Goal: Task Accomplishment & Management: Manage account settings

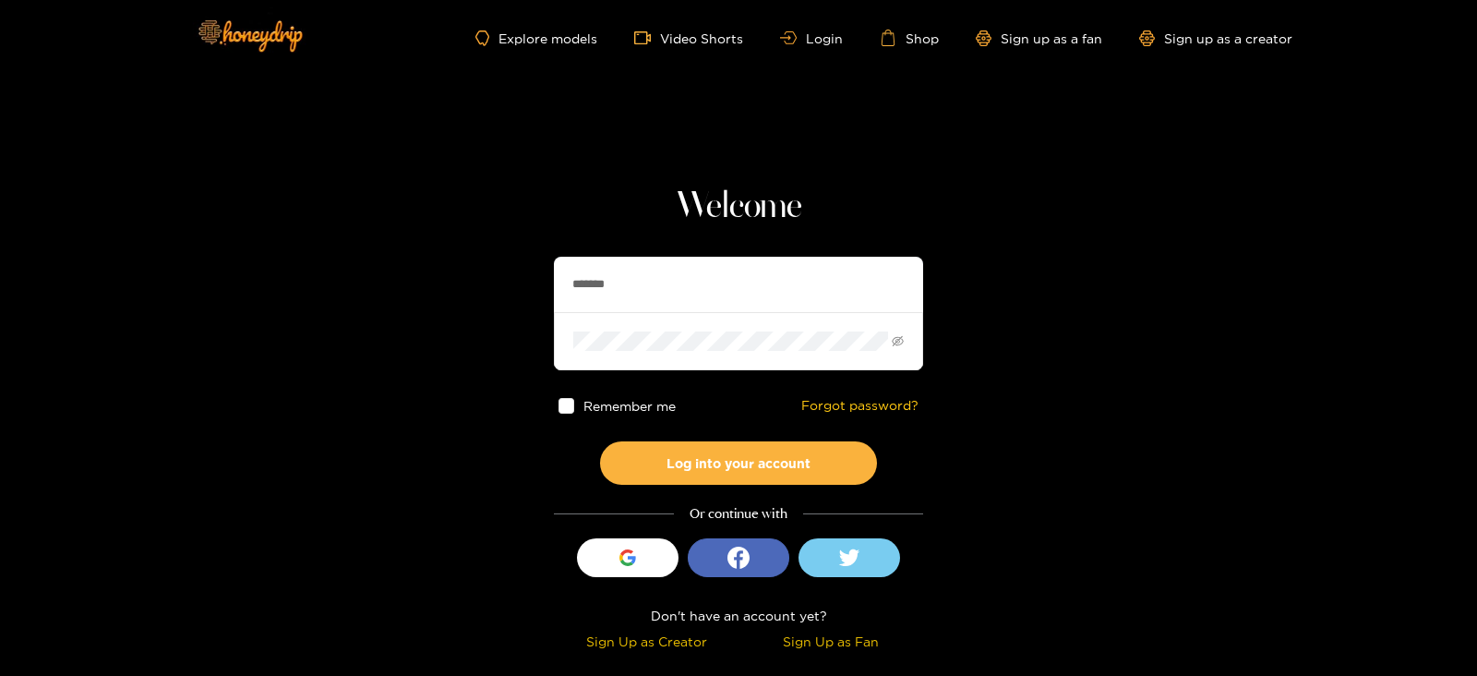
drag, startPoint x: 632, startPoint y: 266, endPoint x: 494, endPoint y: 277, distance: 138.9
click at [494, 277] on section "Welcome ******* Remember me Forgot password? Log into your account Or continue …" at bounding box center [738, 328] width 1477 height 656
type input "*"
type input "**********"
click at [600, 441] on button "Log into your account" at bounding box center [738, 462] width 277 height 43
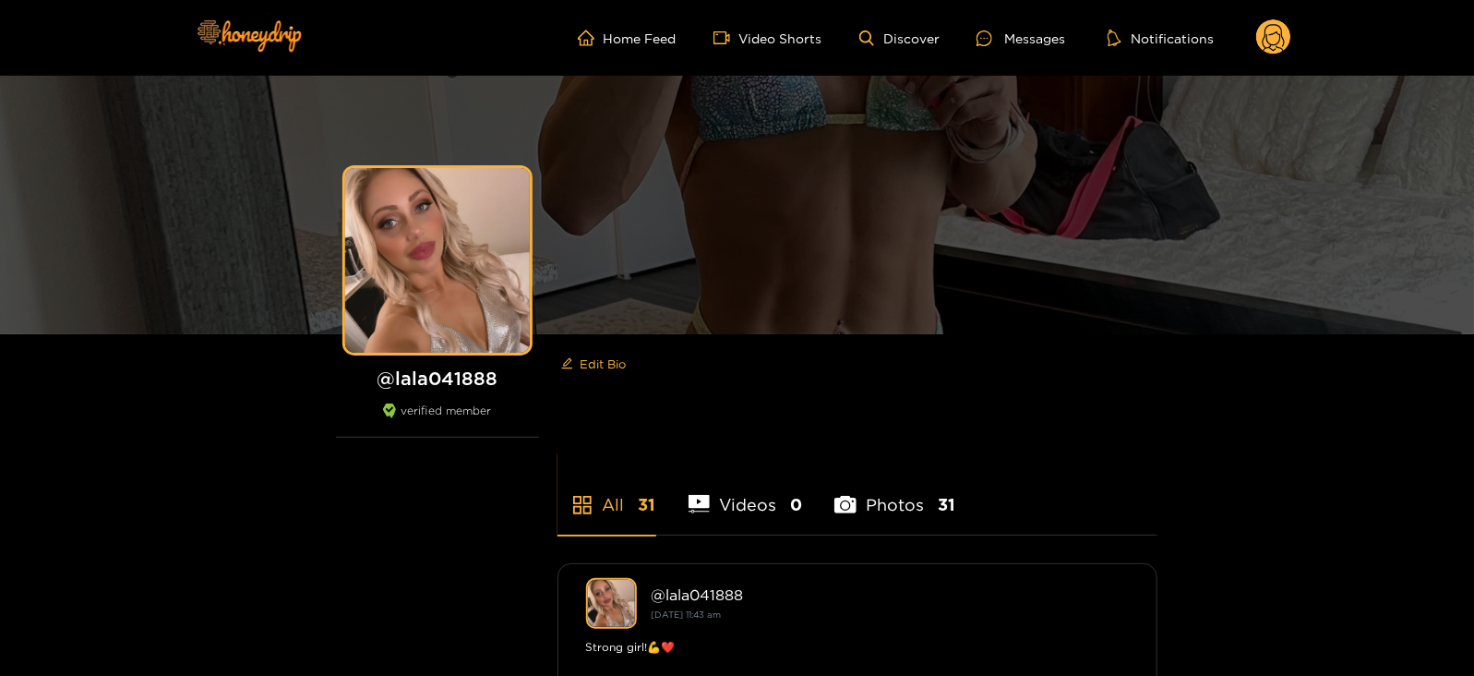
click at [1270, 44] on icon at bounding box center [1273, 40] width 22 height 32
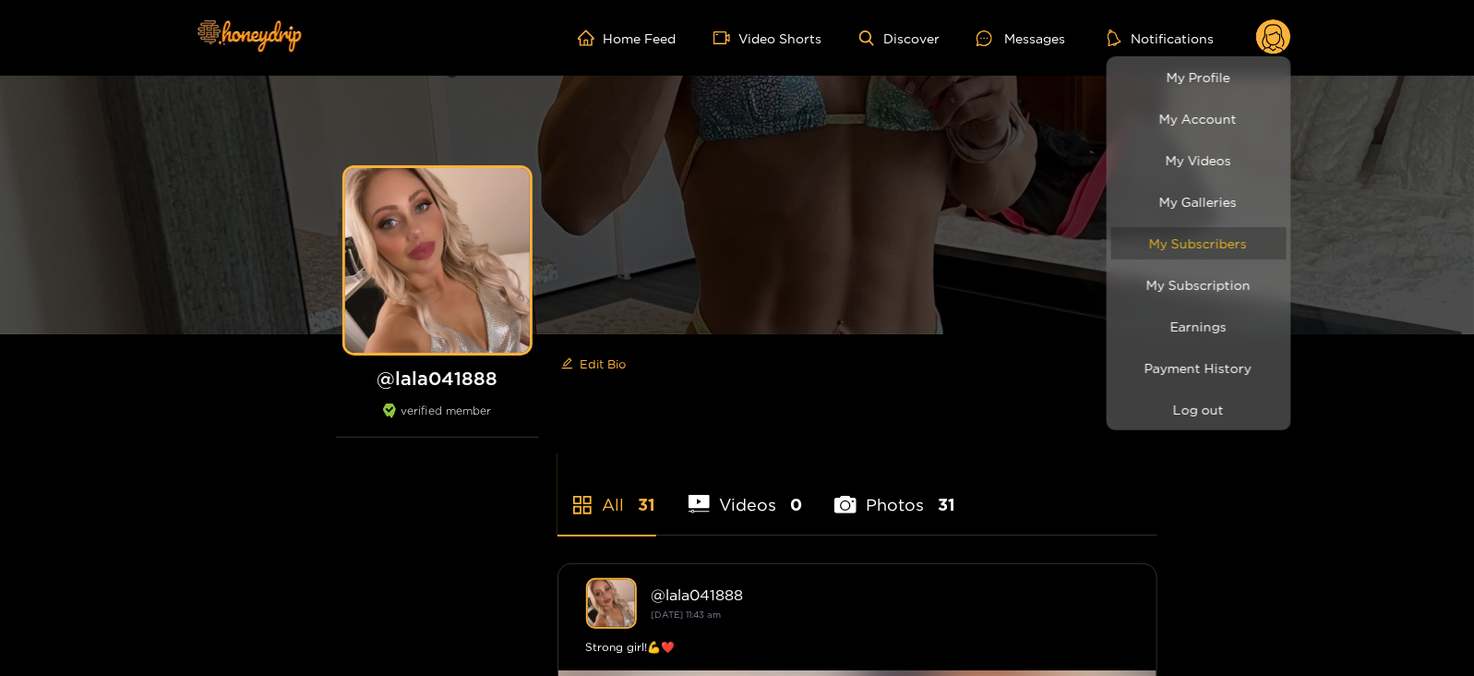
click at [1186, 248] on link "My Subscribers" at bounding box center [1198, 243] width 175 height 32
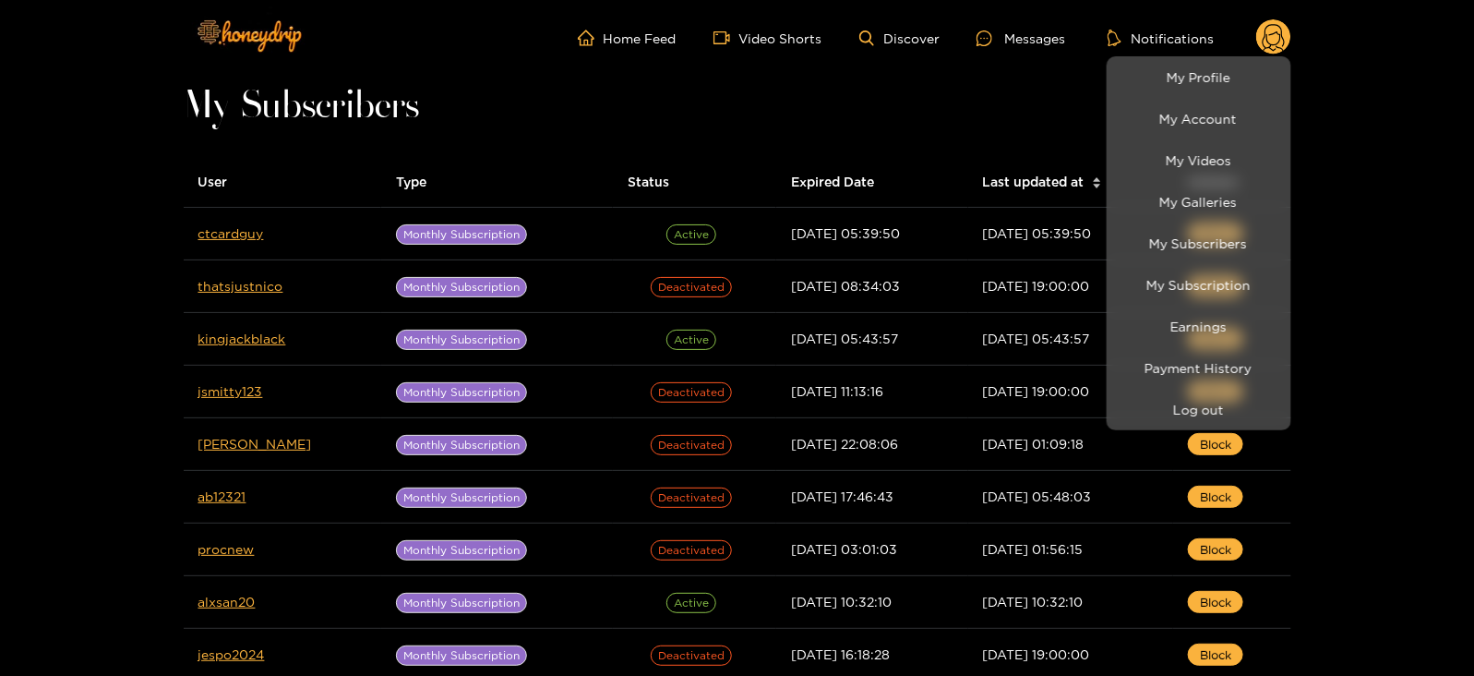
click at [1014, 51] on div at bounding box center [737, 338] width 1474 height 676
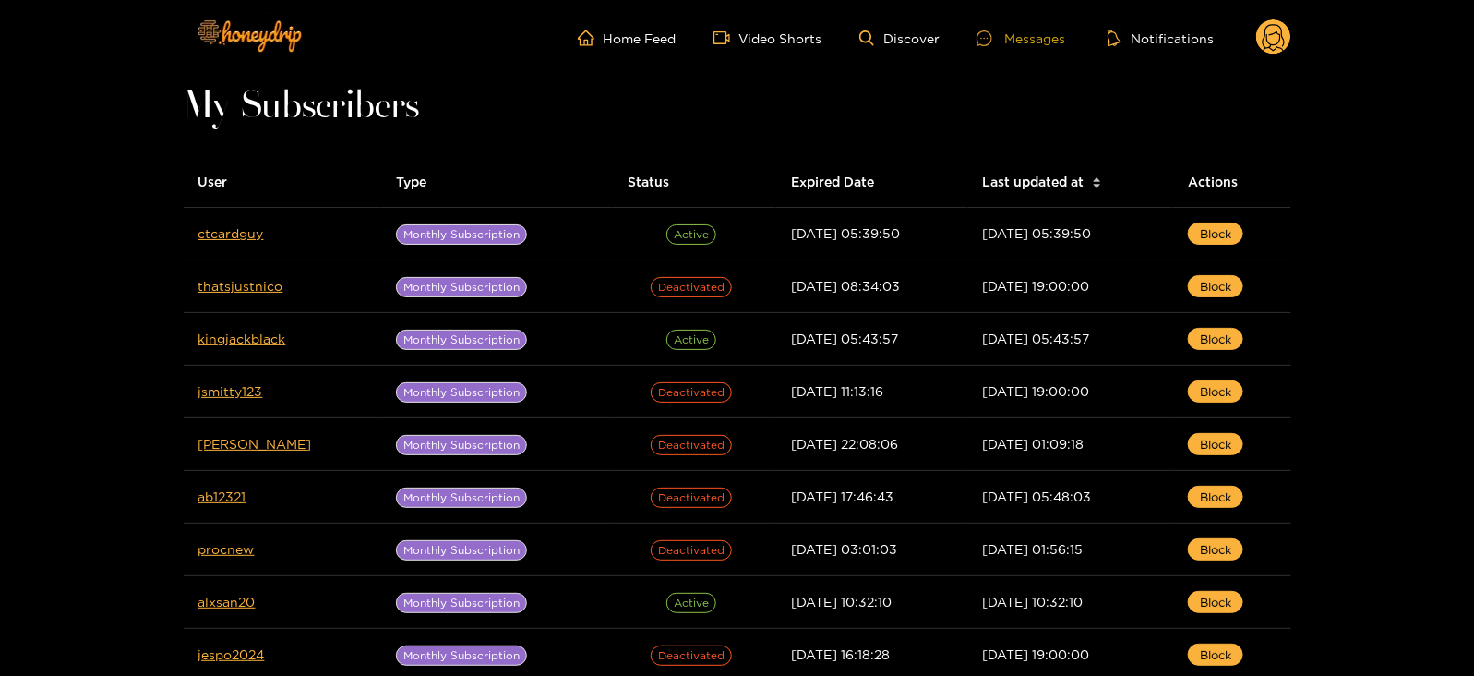
click at [1011, 48] on div "Messages" at bounding box center [1020, 38] width 89 height 21
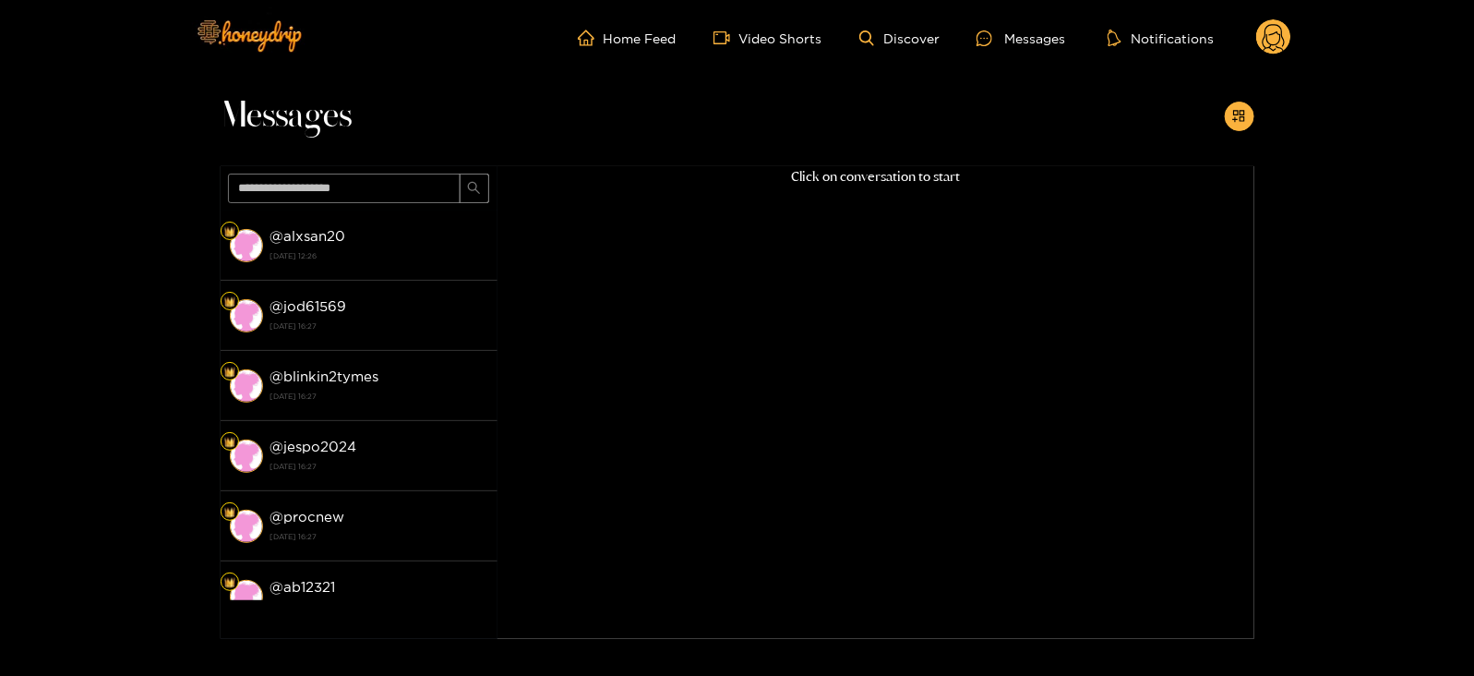
click at [1274, 43] on icon at bounding box center [1273, 40] width 22 height 32
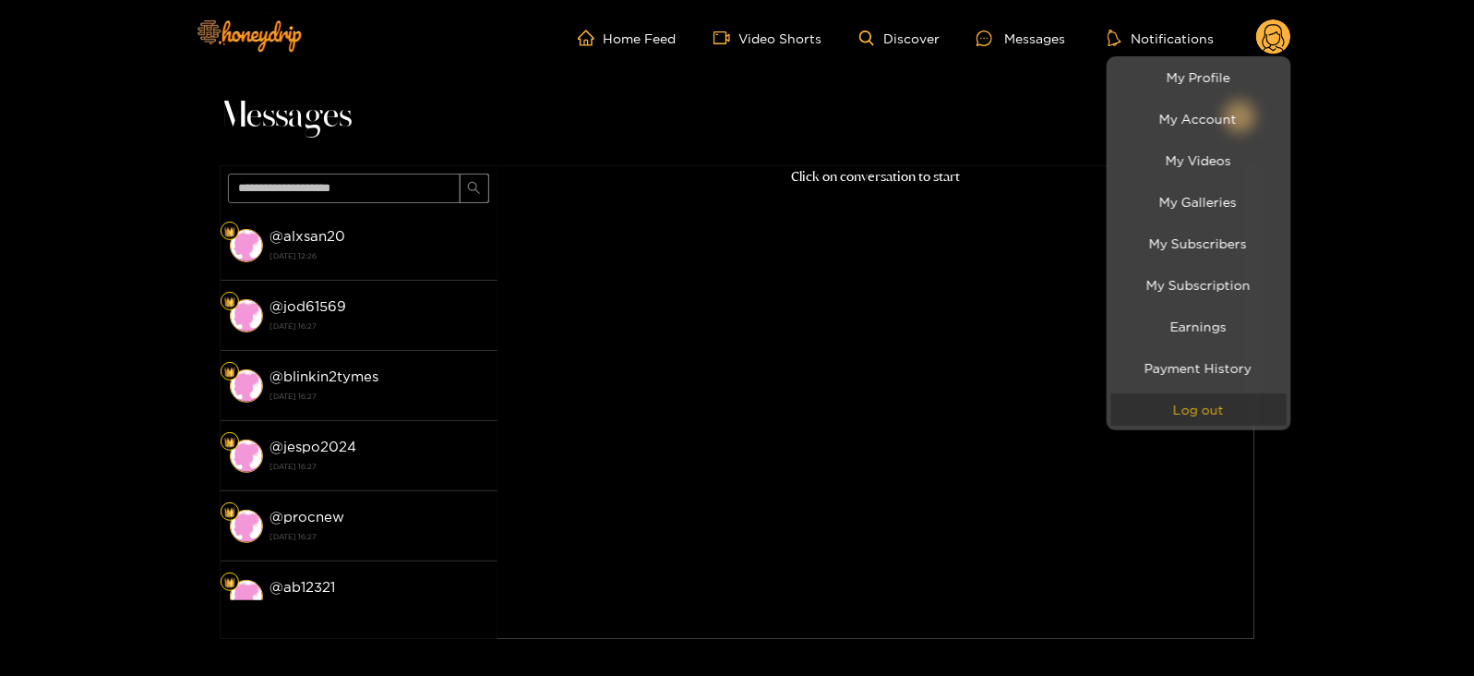
click at [1253, 403] on button "Log out" at bounding box center [1198, 409] width 175 height 32
